Goal: Information Seeking & Learning: Find specific fact

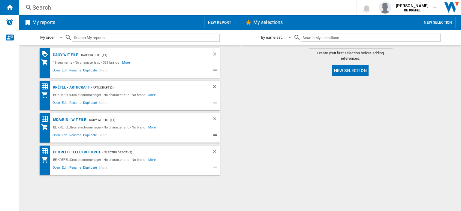
click at [46, 10] on div "Search" at bounding box center [186, 7] width 308 height 8
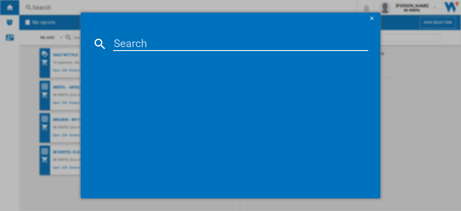
click at [119, 42] on input at bounding box center [240, 44] width 255 height 14
type input "21009874"
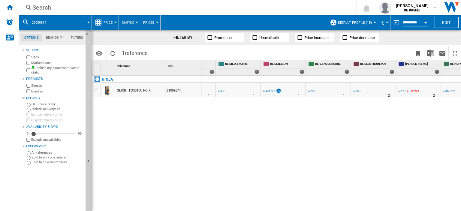
click at [314, 91] on div "€289" at bounding box center [311, 91] width 7 height 4
click at [115, 20] on button "Price" at bounding box center [109, 22] width 12 height 15
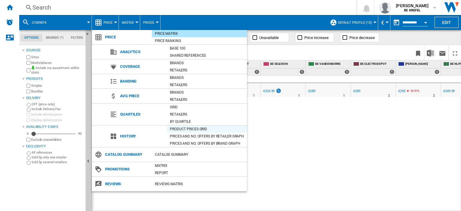
click at [201, 128] on div "Product prices grid" at bounding box center [207, 129] width 80 height 6
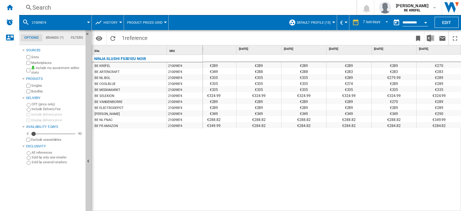
click at [145, 178] on div "NINJA SLUSHI FS301EU NOIR BE KREFEL 21009874 BE ARTENCRAFT 21009874 BE NL BOL 2…" at bounding box center [147, 132] width 111 height 154
